Goal: Task Accomplishment & Management: Use online tool/utility

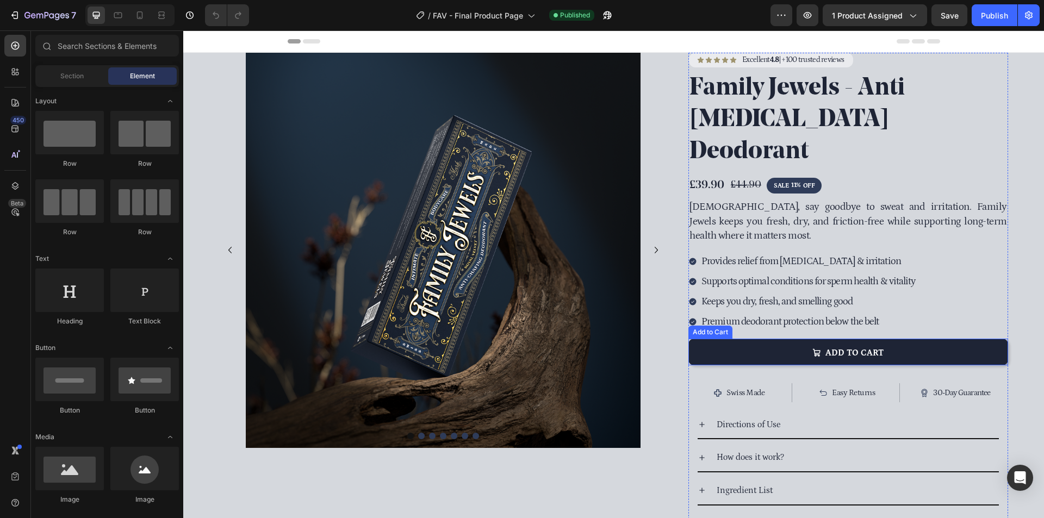
click at [940, 339] on button "ADD TO CART" at bounding box center [848, 352] width 320 height 27
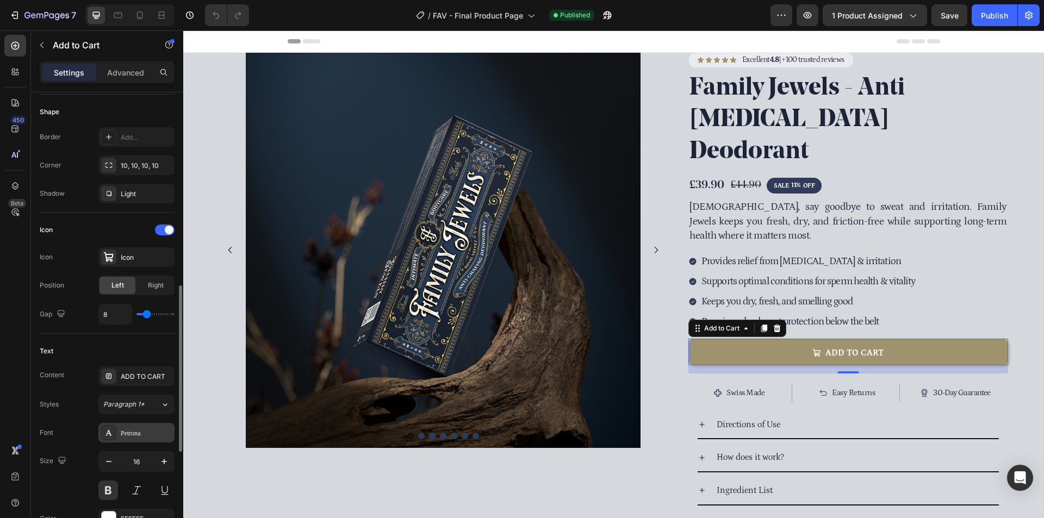
scroll to position [381, 0]
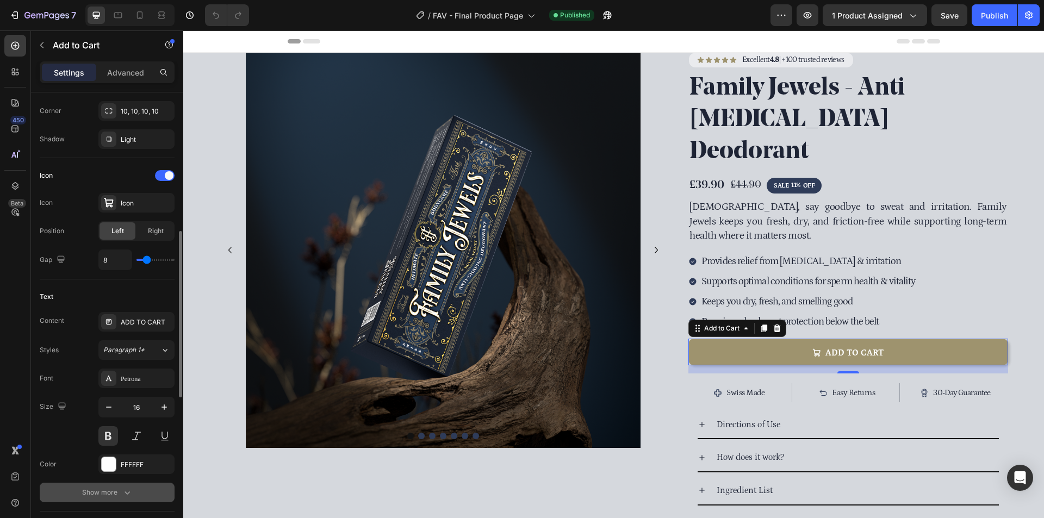
click at [109, 494] on div "Show more" at bounding box center [107, 492] width 51 height 11
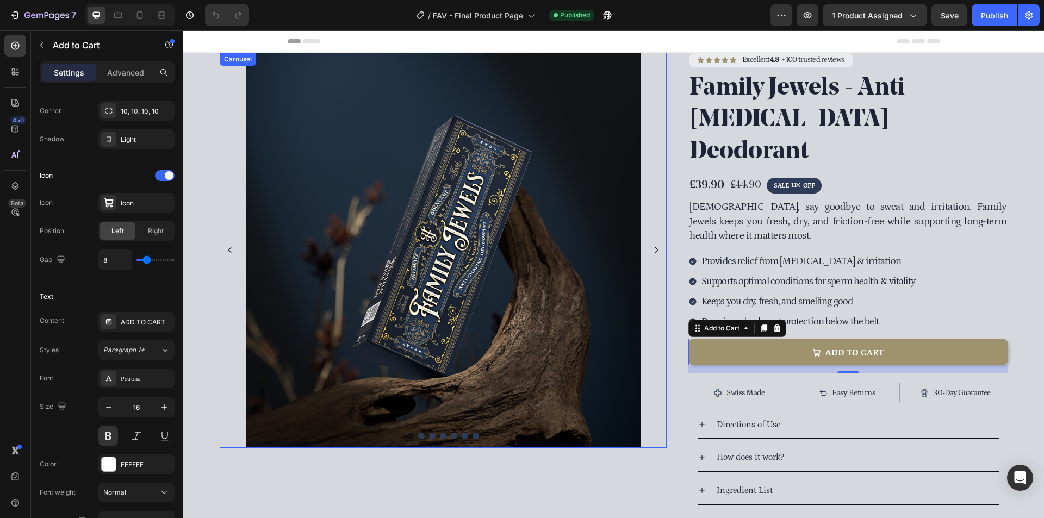
click at [650, 251] on icon "Carousel Next Arrow" at bounding box center [656, 250] width 13 height 13
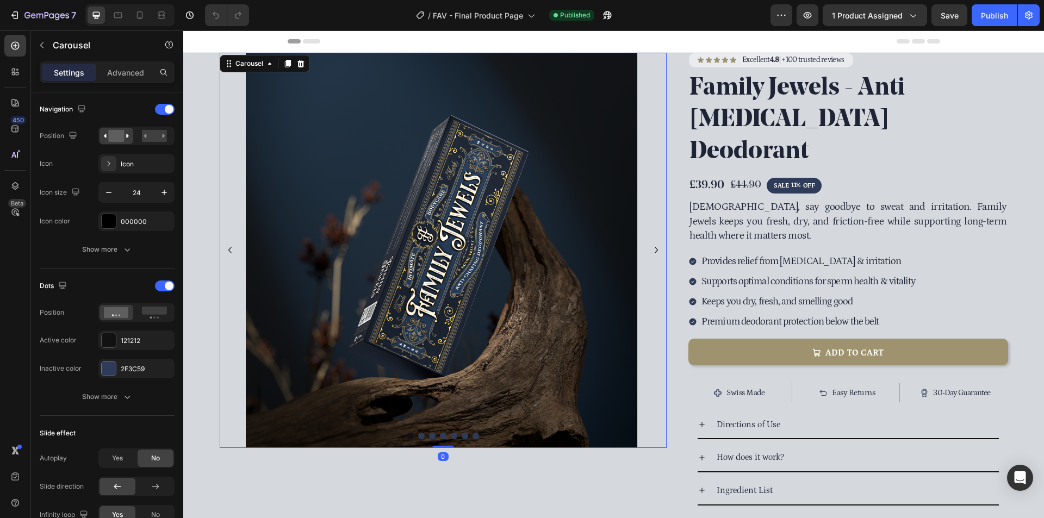
scroll to position [0, 0]
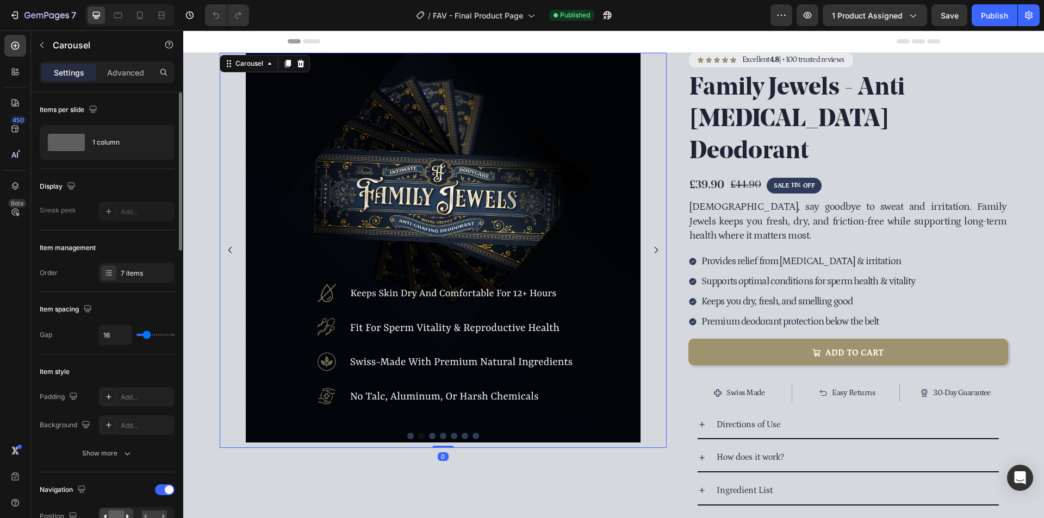
click at [652, 251] on icon "Carousel Next Arrow" at bounding box center [656, 250] width 13 height 13
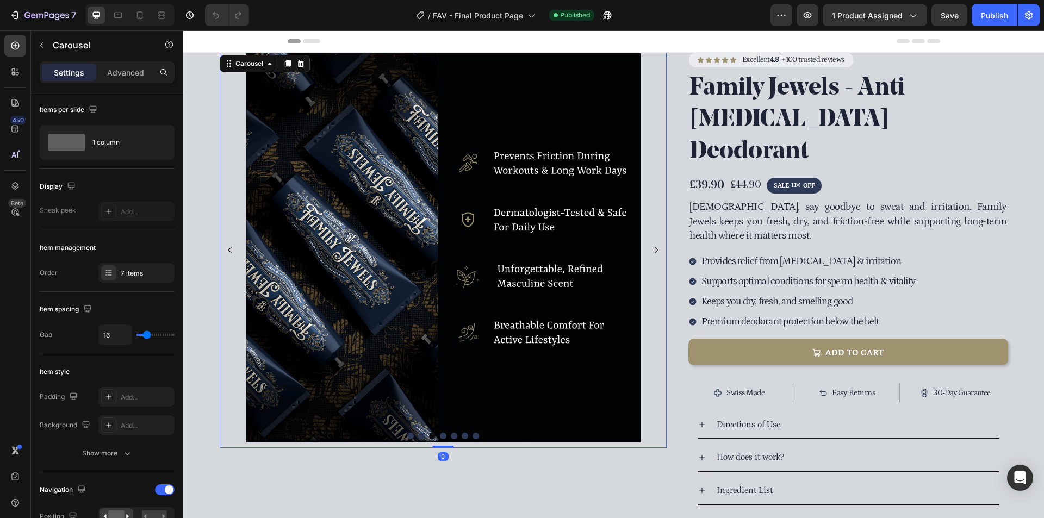
click at [652, 251] on icon "Carousel Next Arrow" at bounding box center [656, 250] width 13 height 13
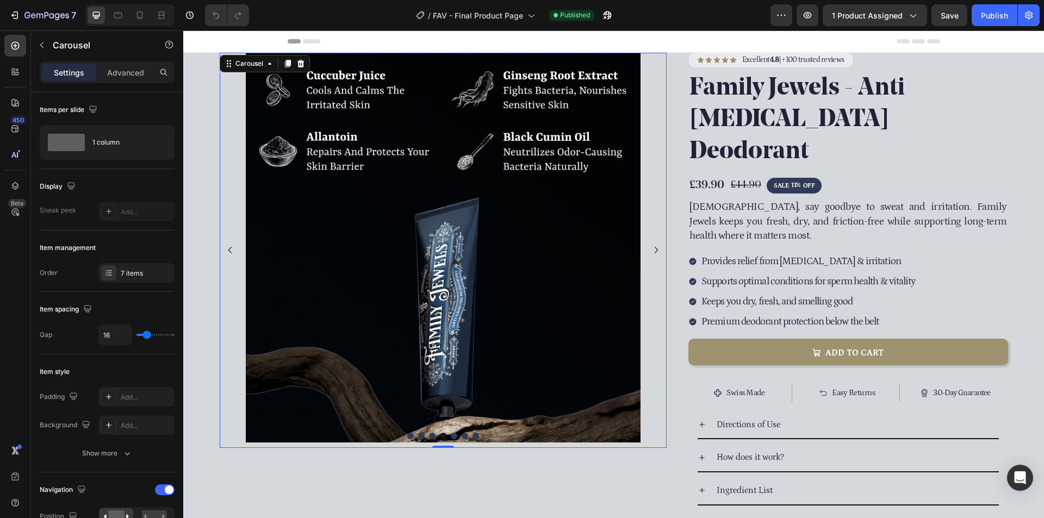
click at [652, 250] on icon "Carousel Next Arrow" at bounding box center [656, 250] width 13 height 13
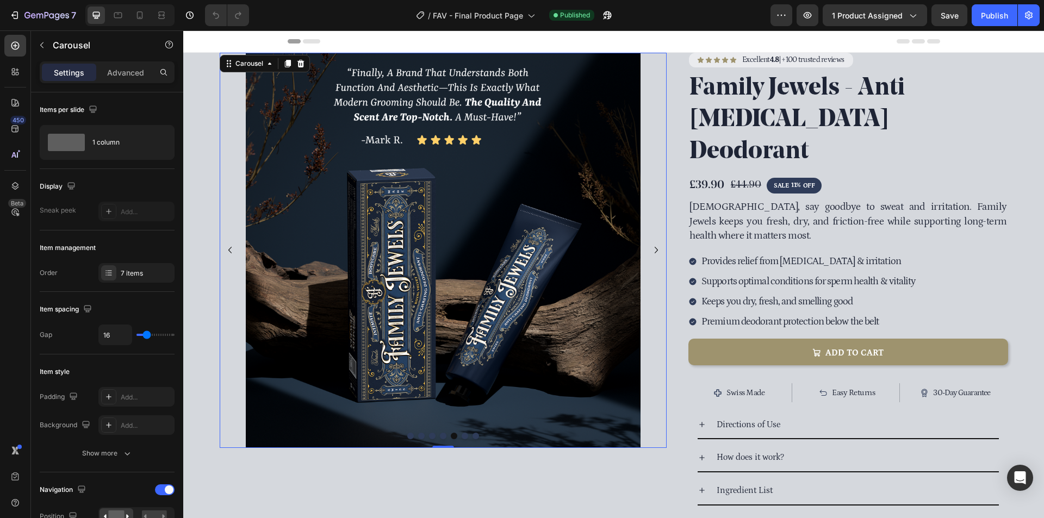
click at [652, 250] on icon "Carousel Next Arrow" at bounding box center [656, 250] width 13 height 13
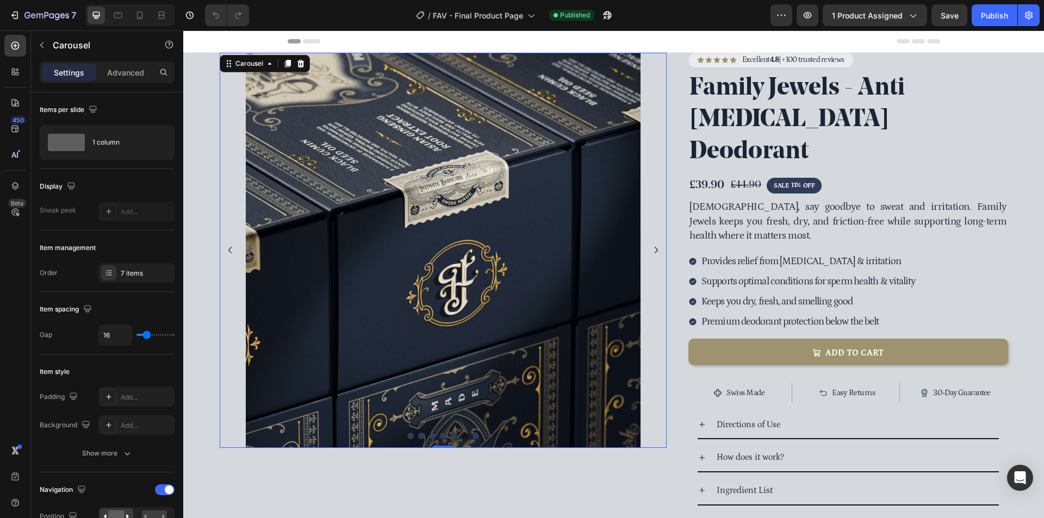
click at [652, 250] on icon "Carousel Next Arrow" at bounding box center [656, 250] width 13 height 13
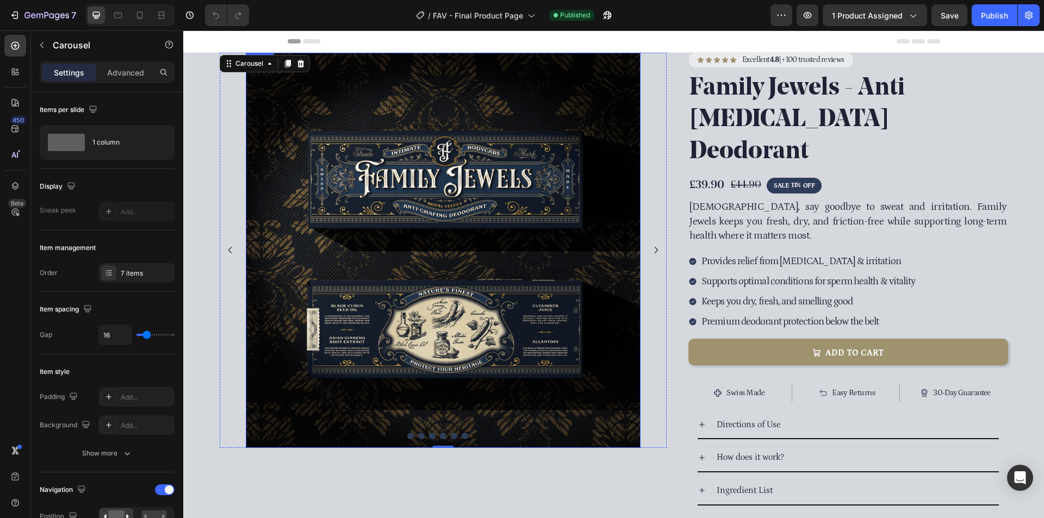
click at [415, 165] on img at bounding box center [443, 250] width 395 height 395
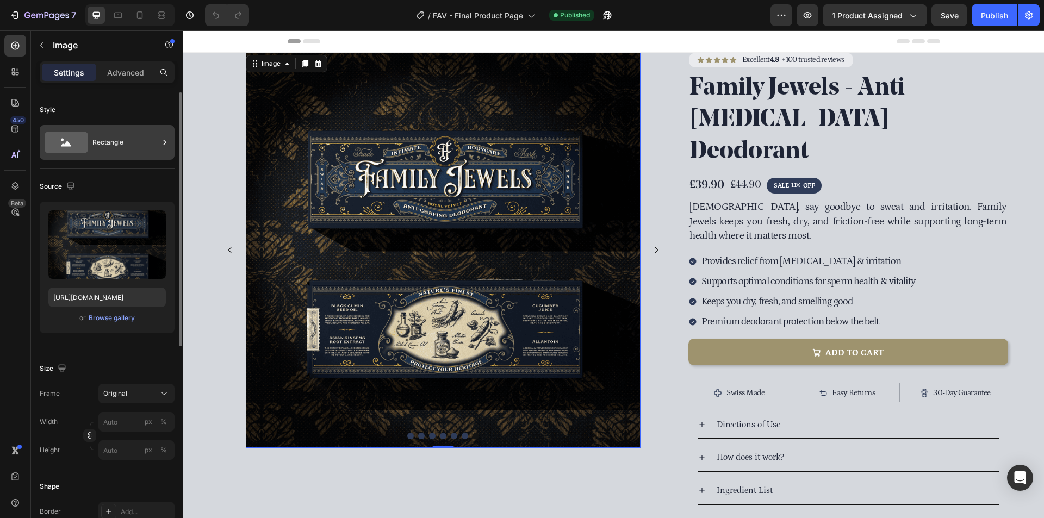
click at [120, 145] on div "Rectangle" at bounding box center [125, 142] width 66 height 25
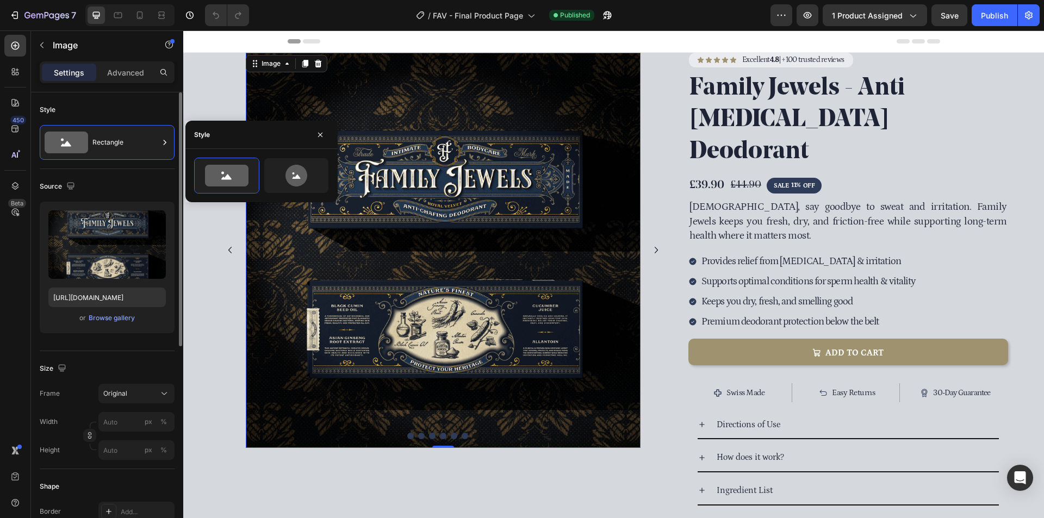
click at [102, 356] on div "Size Frame Original Width px % Height px %" at bounding box center [107, 410] width 135 height 118
